Goal: Find specific page/section: Find specific page/section

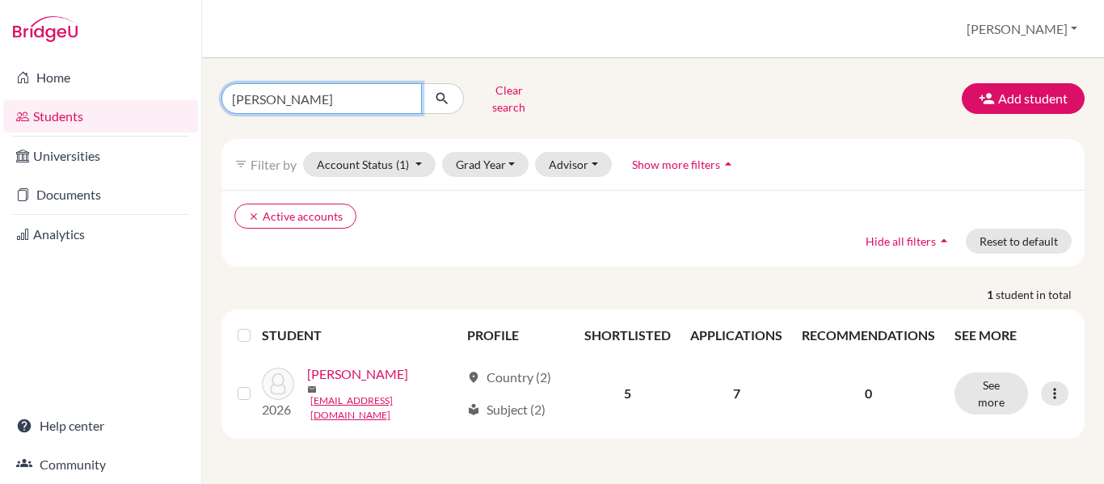
click at [298, 90] on input "[PERSON_NAME]" at bounding box center [321, 98] width 200 height 31
type input "i"
type input "mayen"
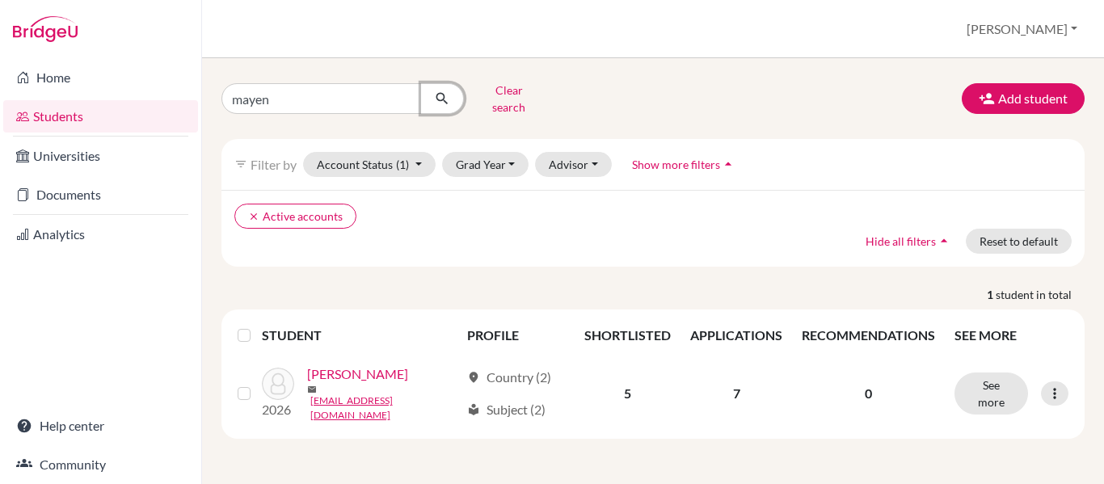
click at [445, 96] on icon "submit" at bounding box center [442, 98] width 16 height 16
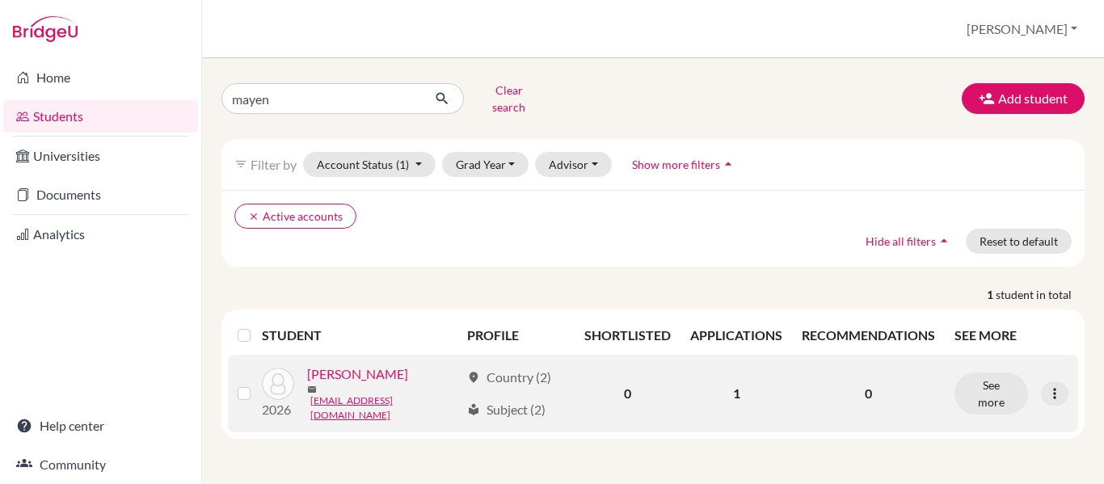
click at [350, 372] on link "[PERSON_NAME]" at bounding box center [357, 373] width 101 height 19
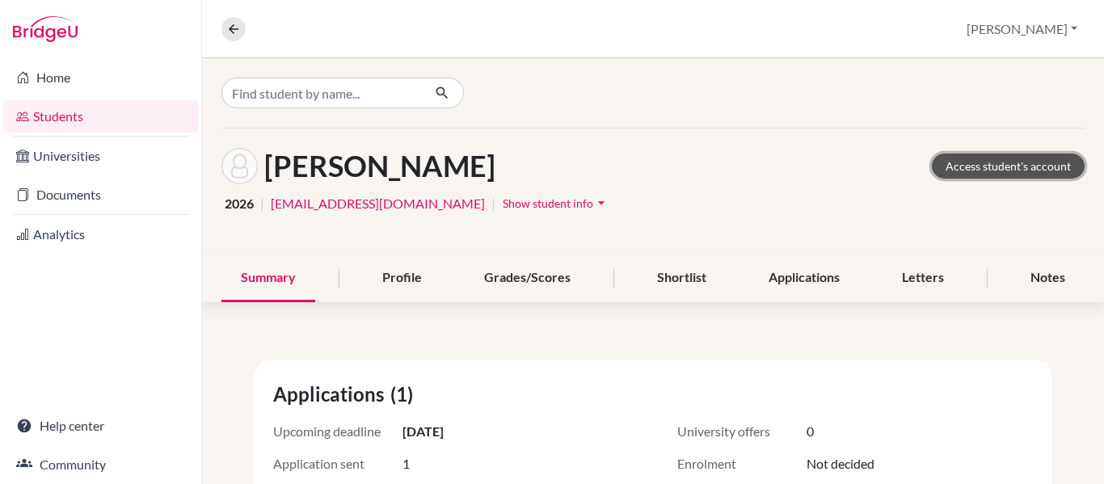
click at [1016, 165] on link "Access student's account" at bounding box center [1008, 166] width 153 height 25
